Goal: Find specific page/section: Find specific page/section

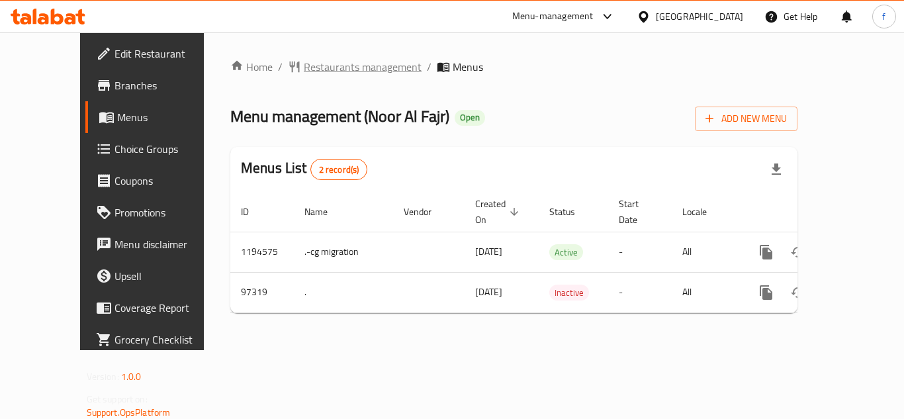
click at [304, 68] on span "Restaurants management" at bounding box center [363, 67] width 118 height 16
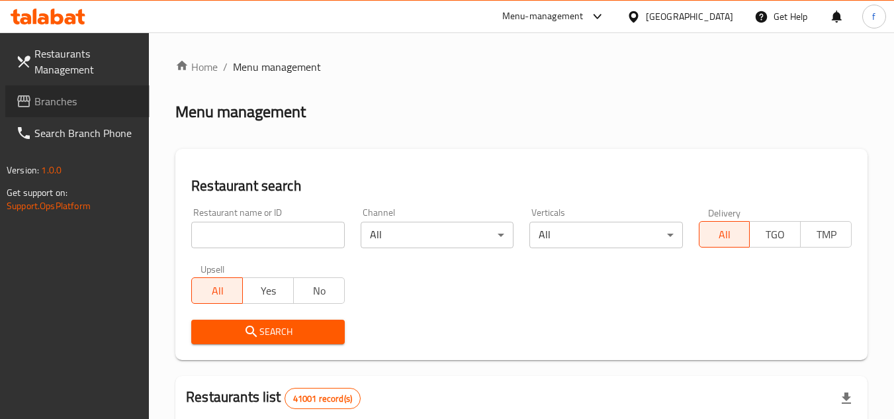
click at [28, 93] on icon at bounding box center [24, 101] width 16 height 16
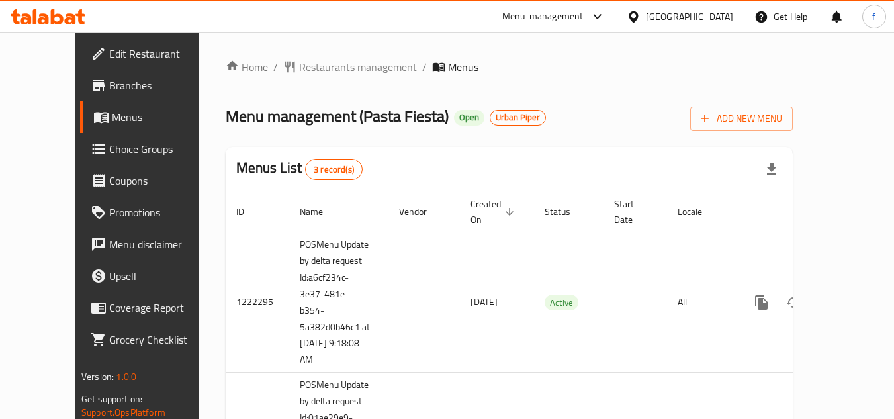
click at [533, 83] on div "Home / Restaurants management / Menus Menu management ( Pasta Fiesta ) Open Urb…" at bounding box center [509, 362] width 567 height 606
click at [318, 64] on span "Restaurants management" at bounding box center [358, 67] width 118 height 16
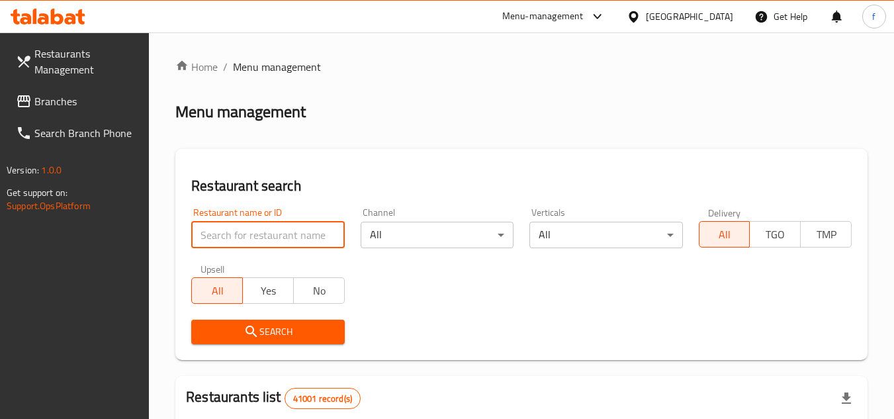
click at [239, 230] on input "search" at bounding box center [267, 235] width 153 height 26
paste input "633516"
type input "633516"
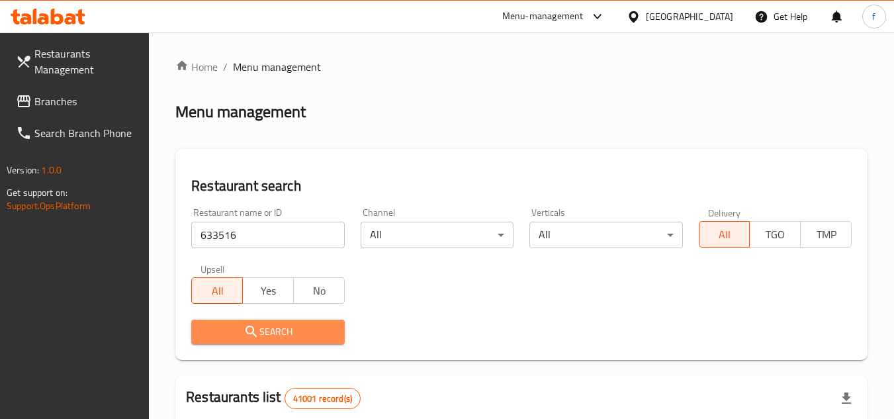
click at [254, 330] on icon "submit" at bounding box center [250, 330] width 11 height 11
